Goal: Task Accomplishment & Management: Manage account settings

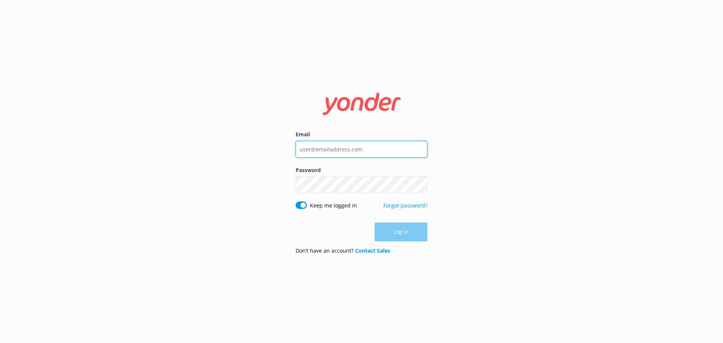
type input "[EMAIL_ADDRESS][DOMAIN_NAME]"
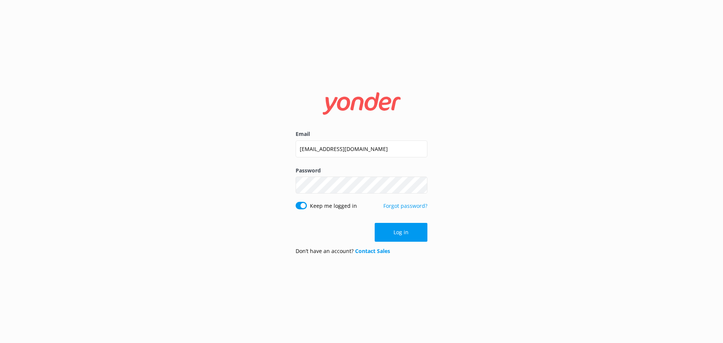
click at [411, 230] on button "Log in" at bounding box center [401, 232] width 53 height 19
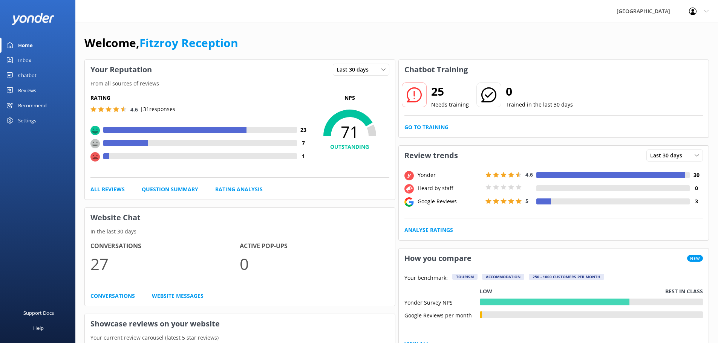
click at [30, 89] on div "Reviews" at bounding box center [27, 90] width 18 height 15
